Goal: Task Accomplishment & Management: Manage account settings

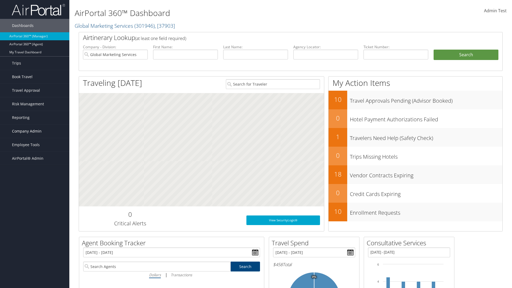
click at [35, 131] on span "Company Admin" at bounding box center [27, 130] width 30 height 13
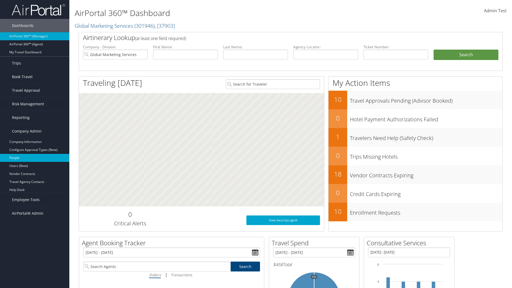
click at [35, 158] on link "People" at bounding box center [34, 158] width 69 height 8
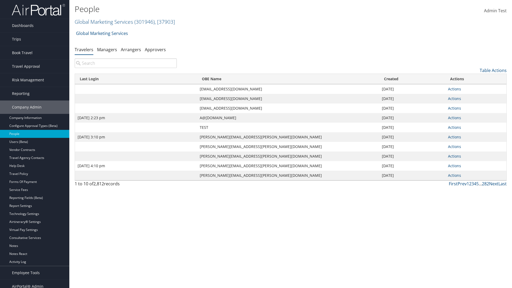
click at [125, 63] on input "search" at bounding box center [126, 63] width 102 height 10
type input "Sep 17, 2020 2:23 pm"
